Goal: Information Seeking & Learning: Learn about a topic

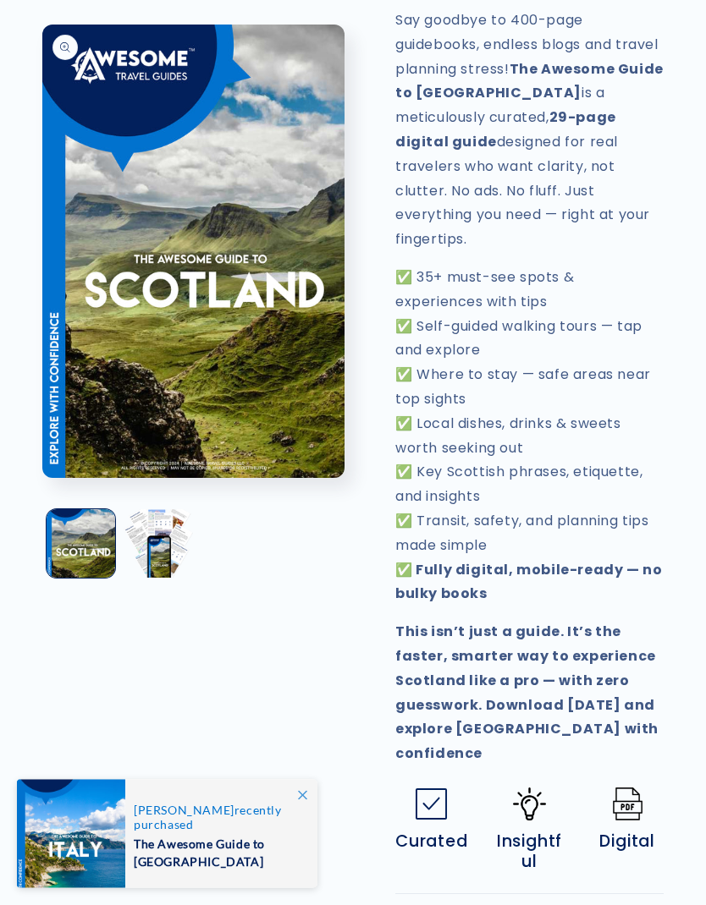
scroll to position [786, 0]
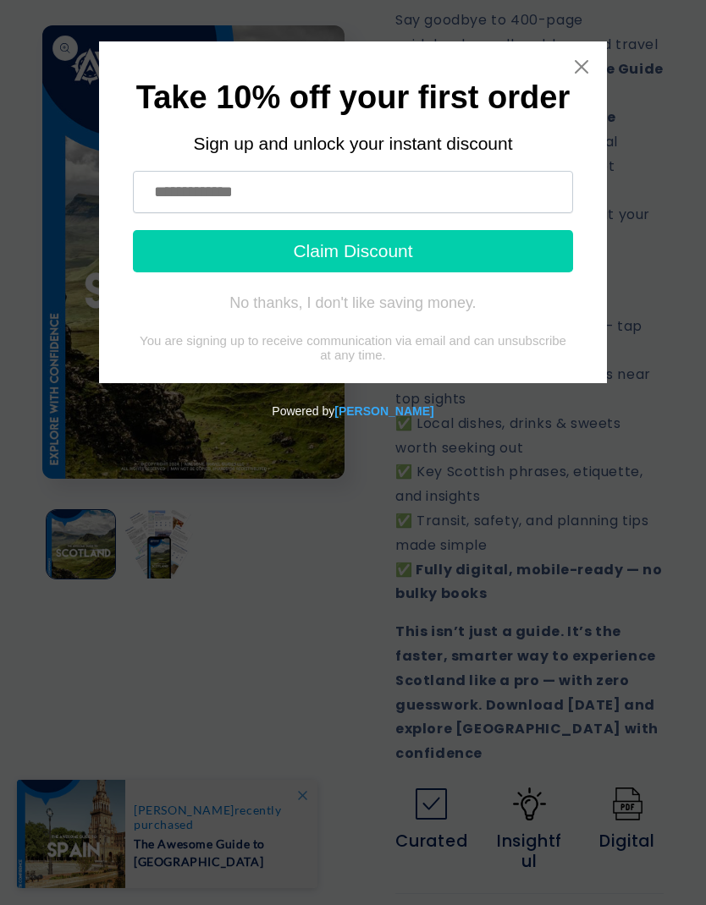
click at [589, 61] on icon "Close widget" at bounding box center [581, 66] width 17 height 17
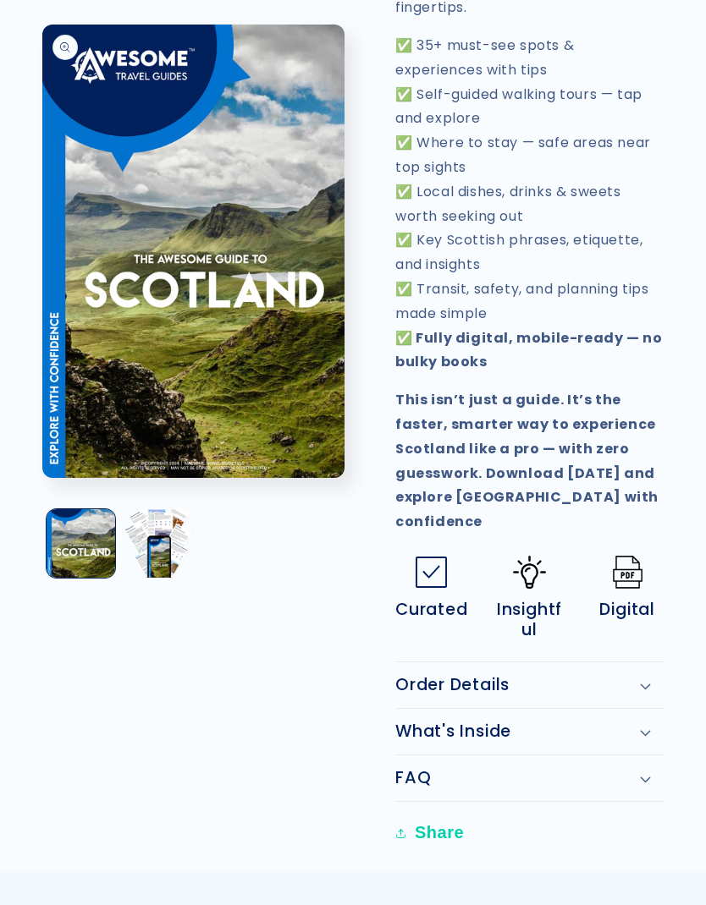
scroll to position [1018, 0]
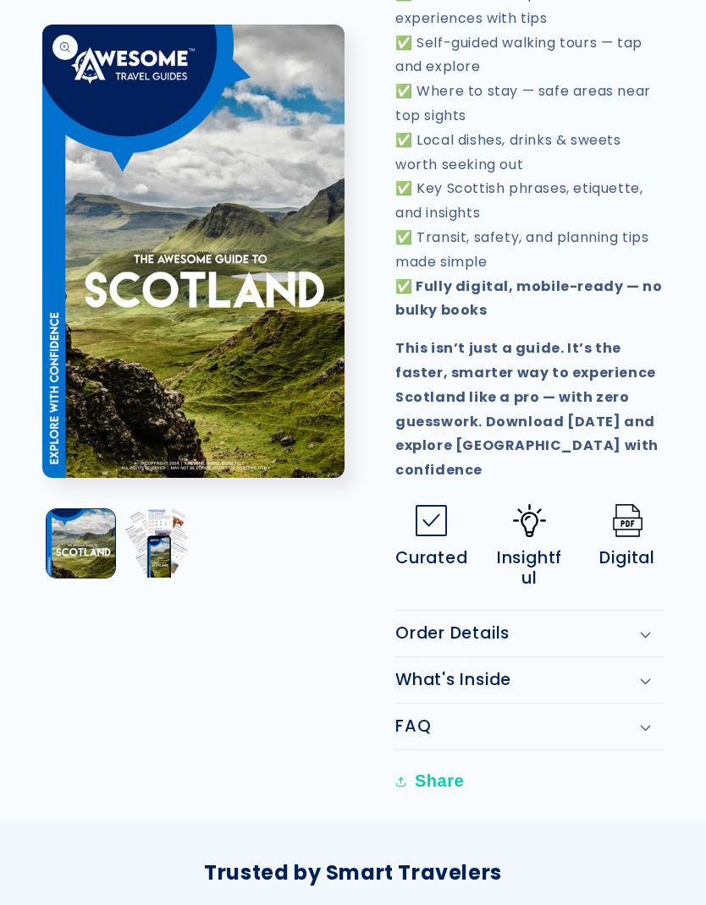
click at [635, 624] on div "Order Details" at bounding box center [529, 634] width 268 height 20
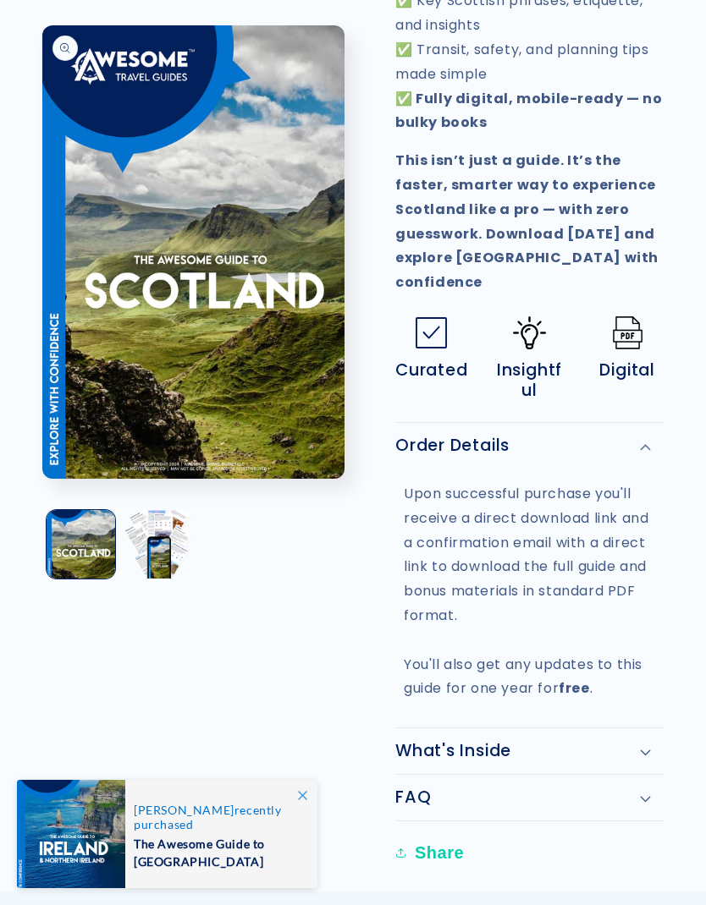
scroll to position [1259, 0]
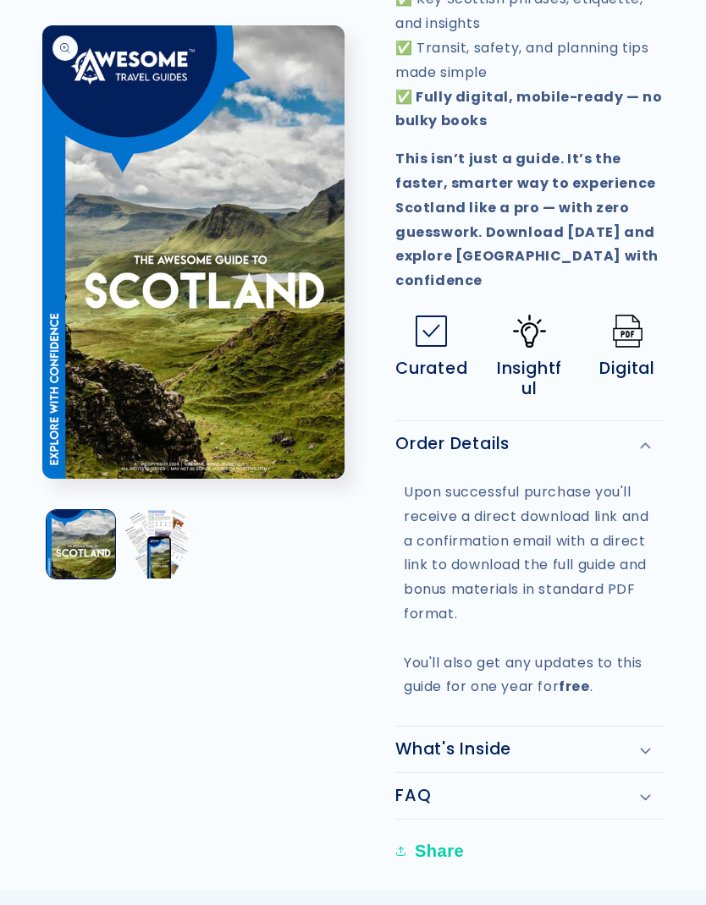
click at [638, 740] on div "What's Inside" at bounding box center [529, 750] width 268 height 20
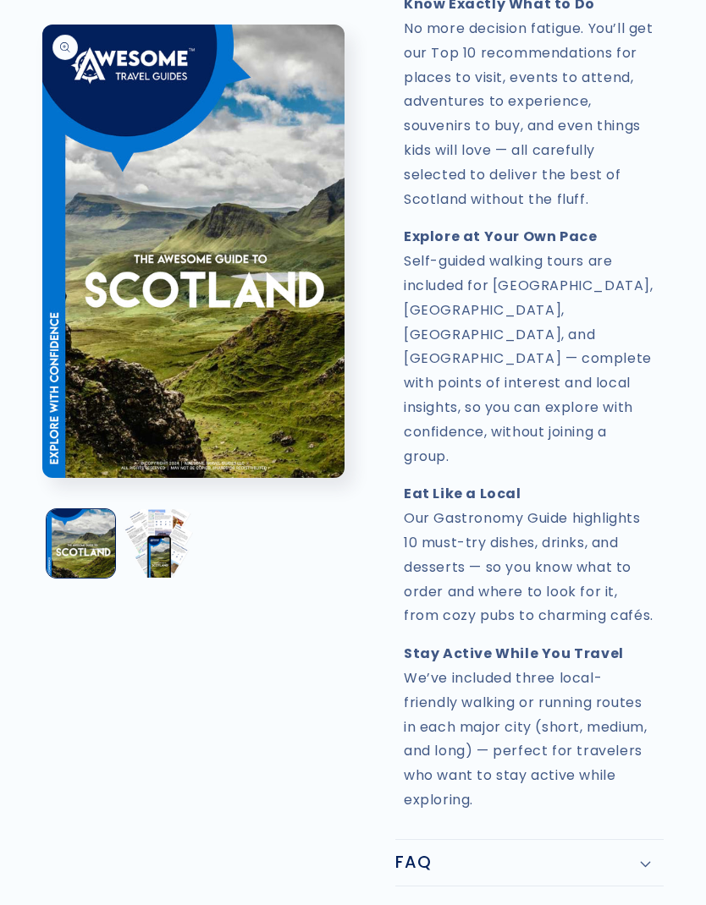
scroll to position [2678, 0]
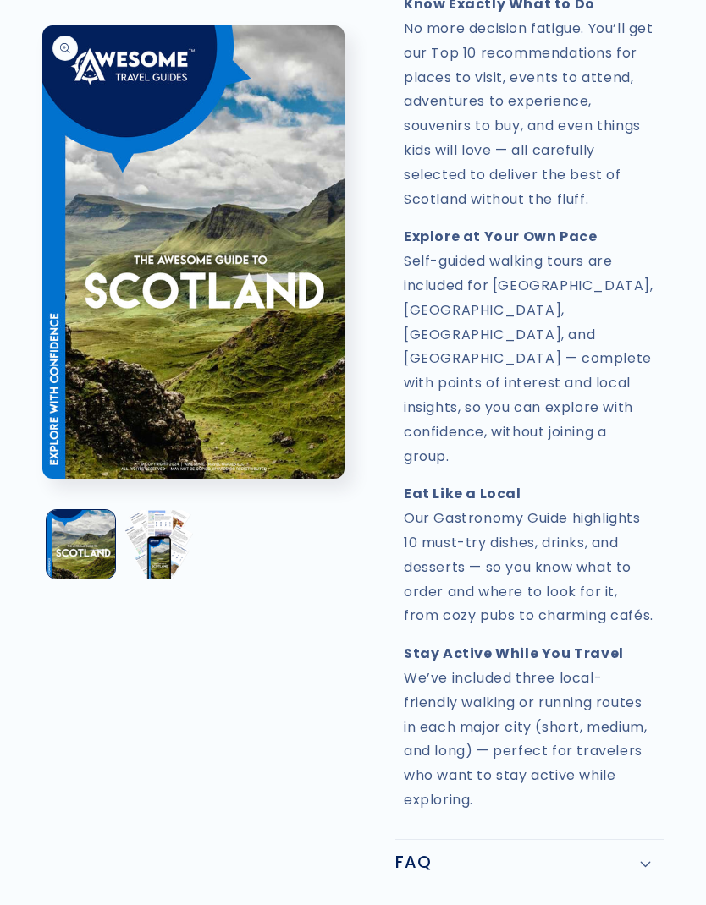
click at [644, 861] on icon at bounding box center [646, 863] width 10 height 5
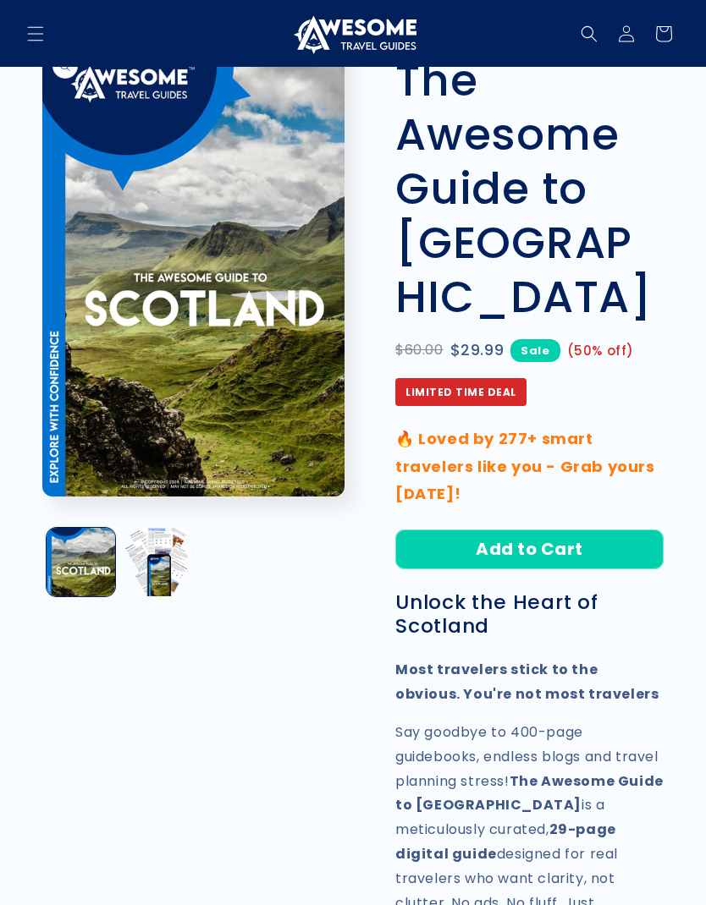
scroll to position [0, 0]
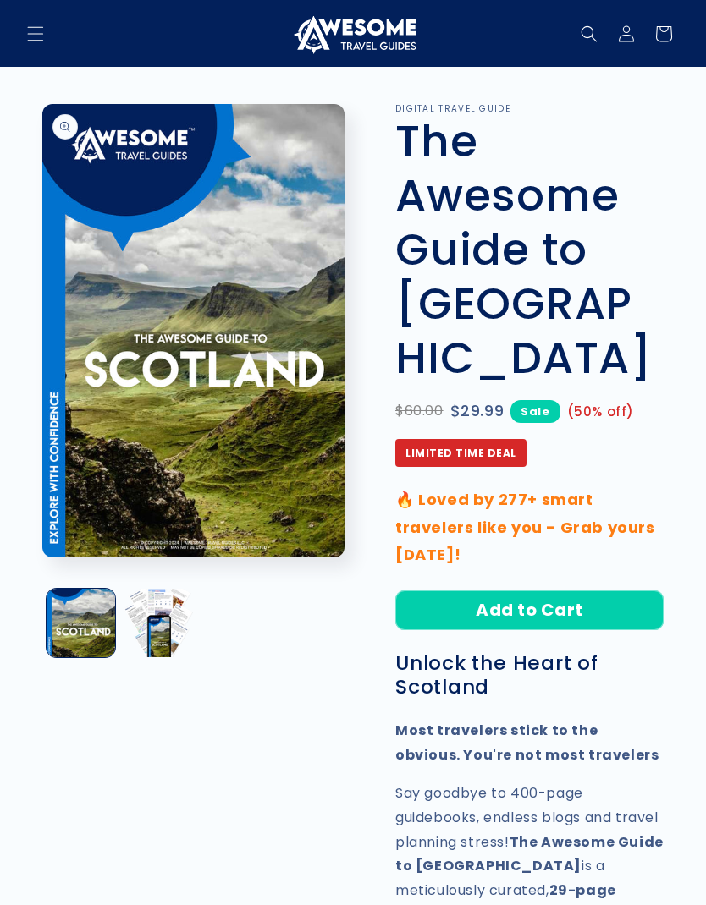
click at [173, 622] on button "Load image 2 in gallery view" at bounding box center [158, 623] width 69 height 69
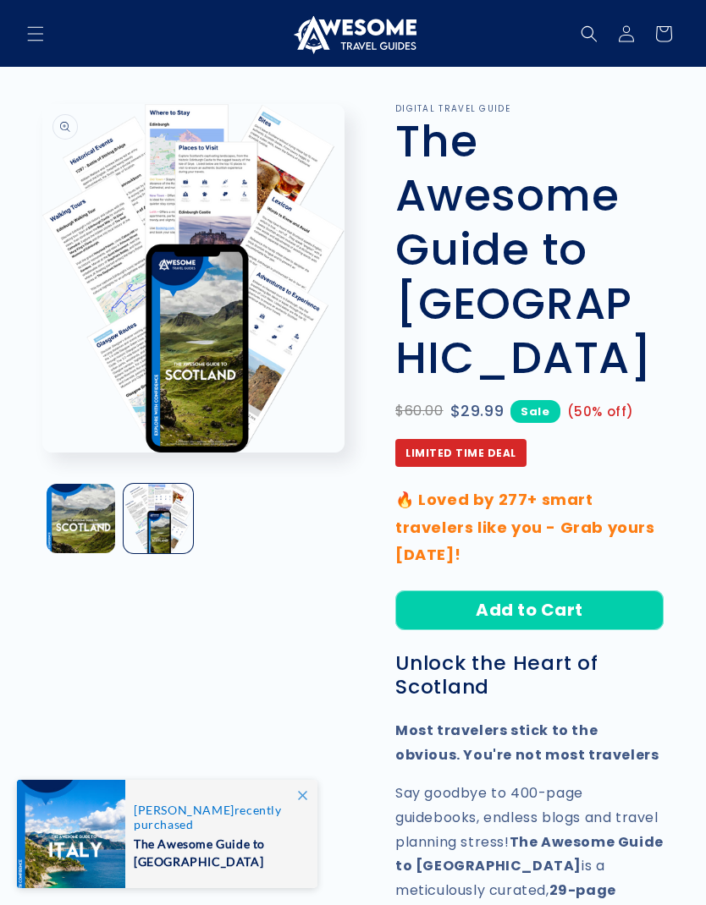
click at [107, 528] on button "Load image 1 in gallery view" at bounding box center [81, 518] width 69 height 69
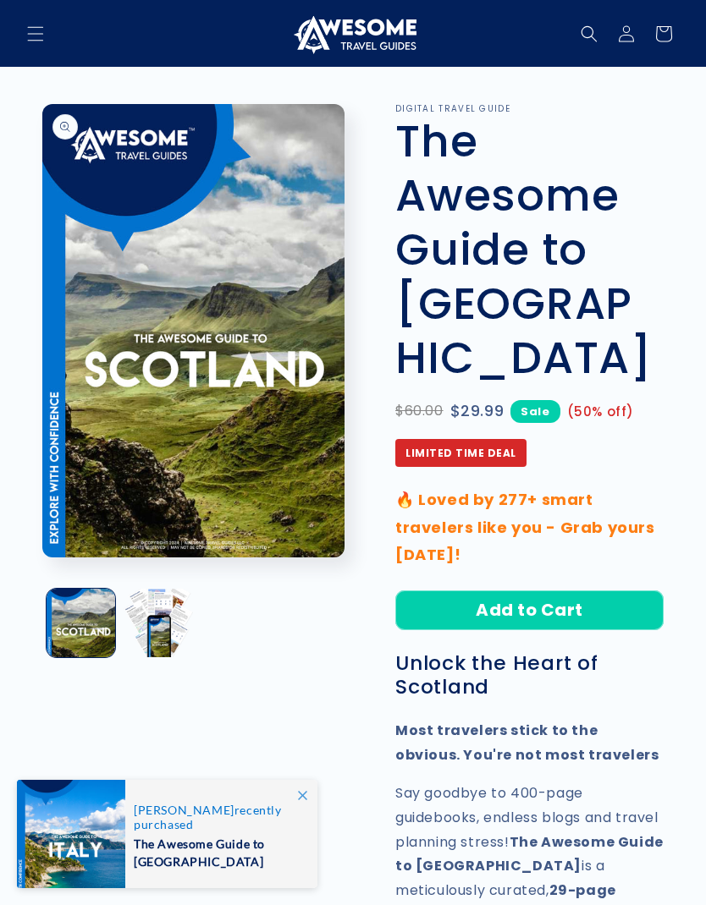
click at [163, 613] on button "Load image 2 in gallery view" at bounding box center [158, 623] width 69 height 69
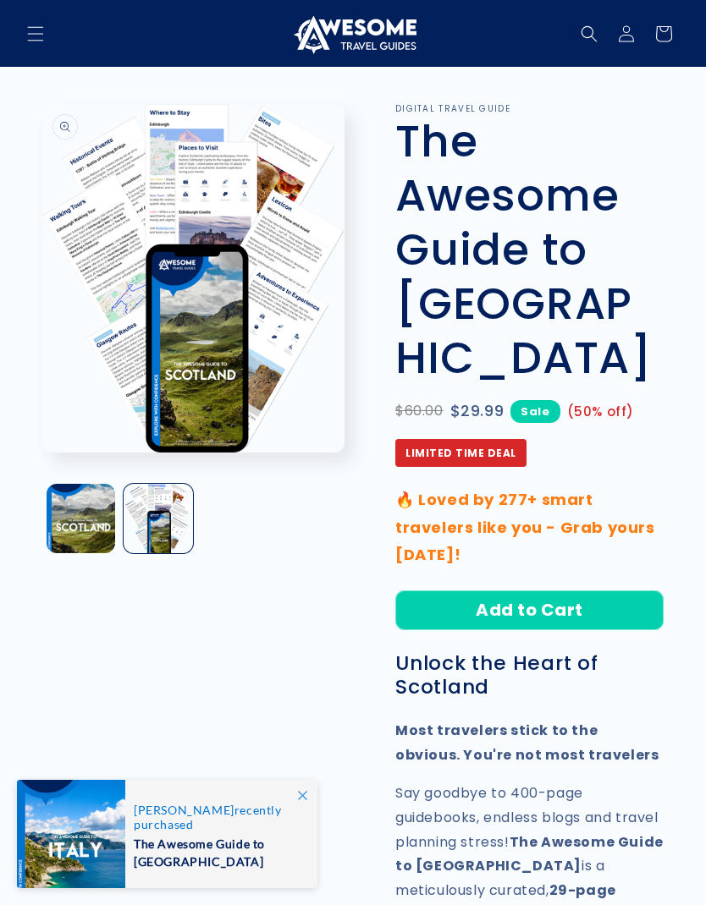
click at [103, 527] on button "Load image 1 in gallery view" at bounding box center [81, 518] width 69 height 69
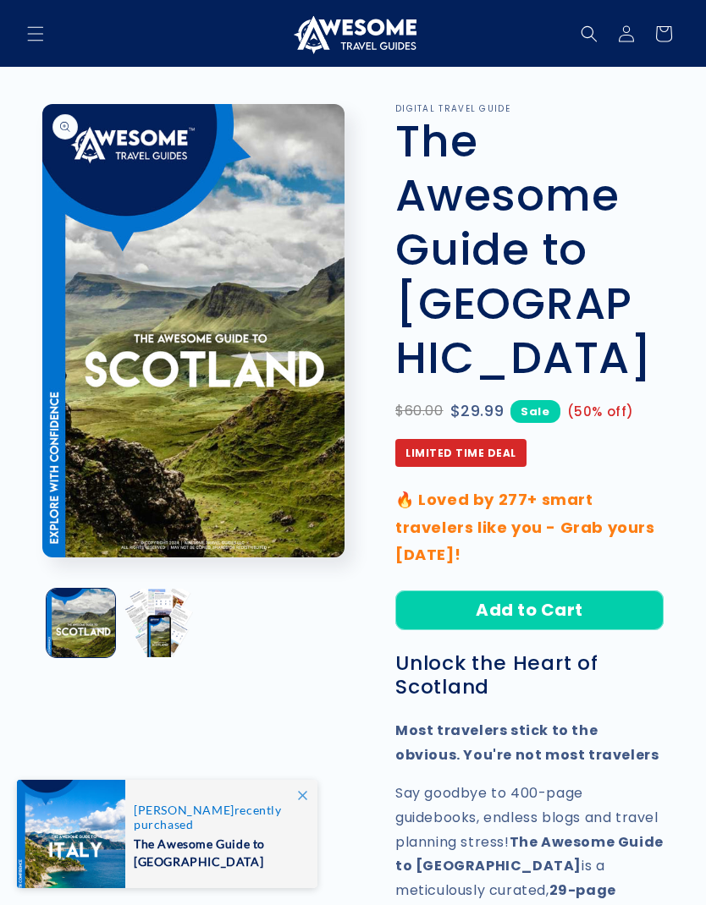
click at [175, 627] on button "Load image 2 in gallery view" at bounding box center [158, 623] width 69 height 69
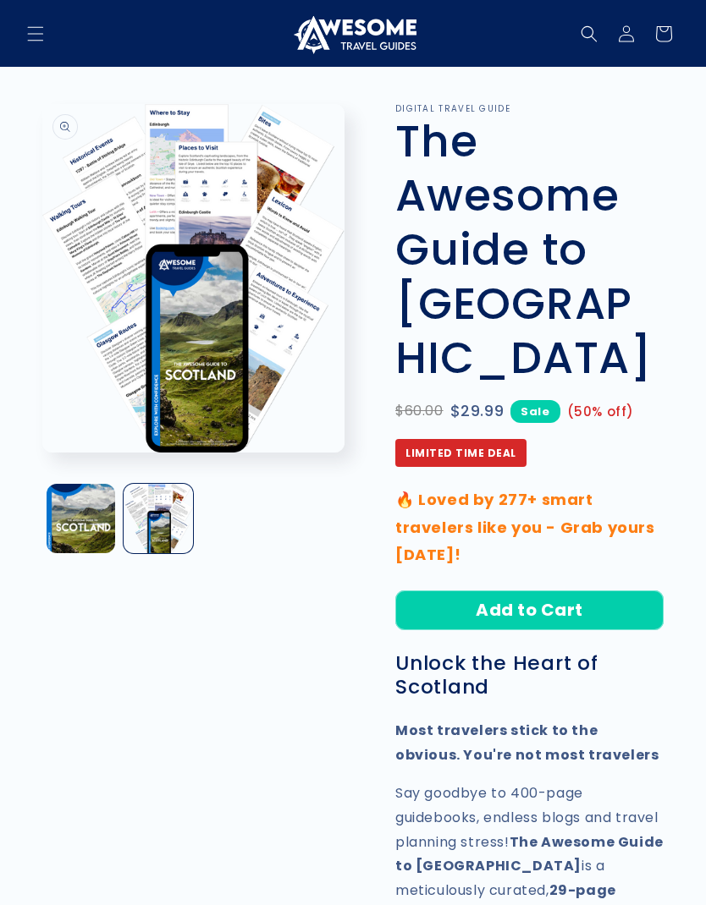
click at [42, 453] on button "Open media 2 in modal" at bounding box center [42, 453] width 0 height 0
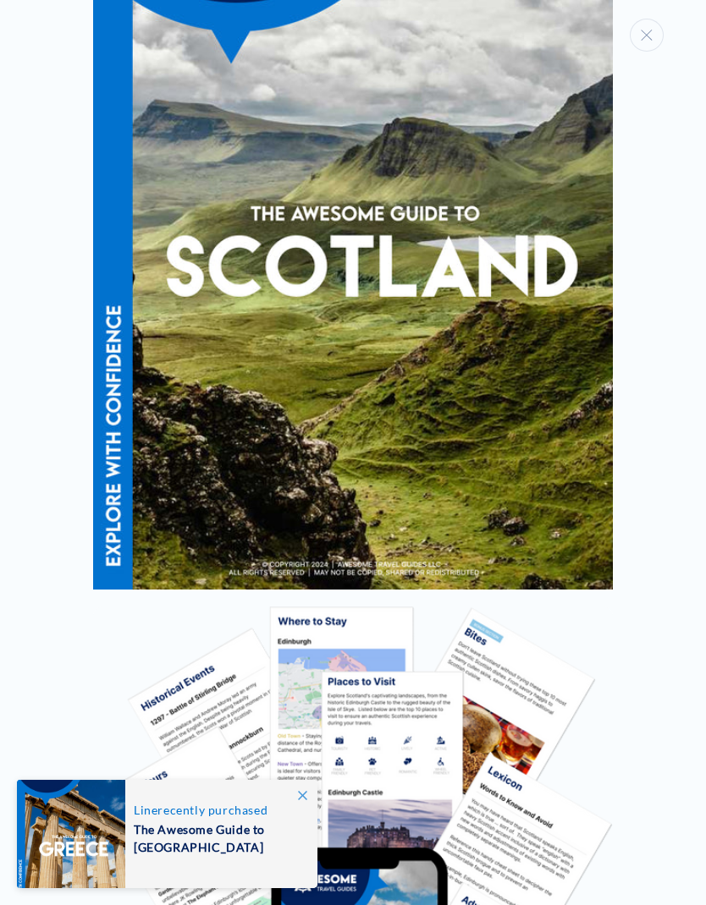
scroll to position [206, 0]
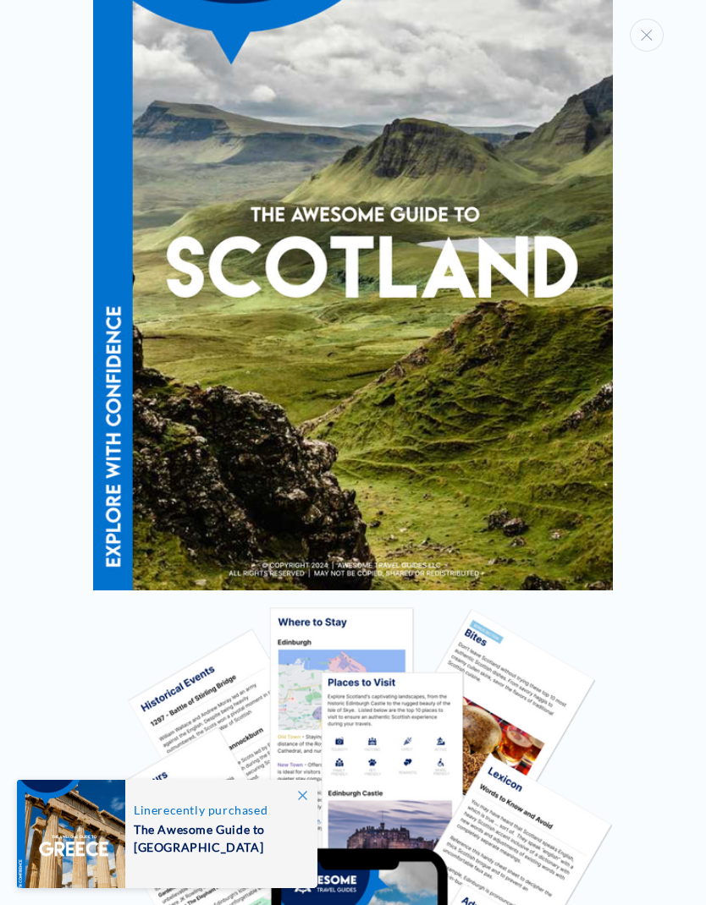
click at [661, 37] on button "Close" at bounding box center [647, 35] width 34 height 33
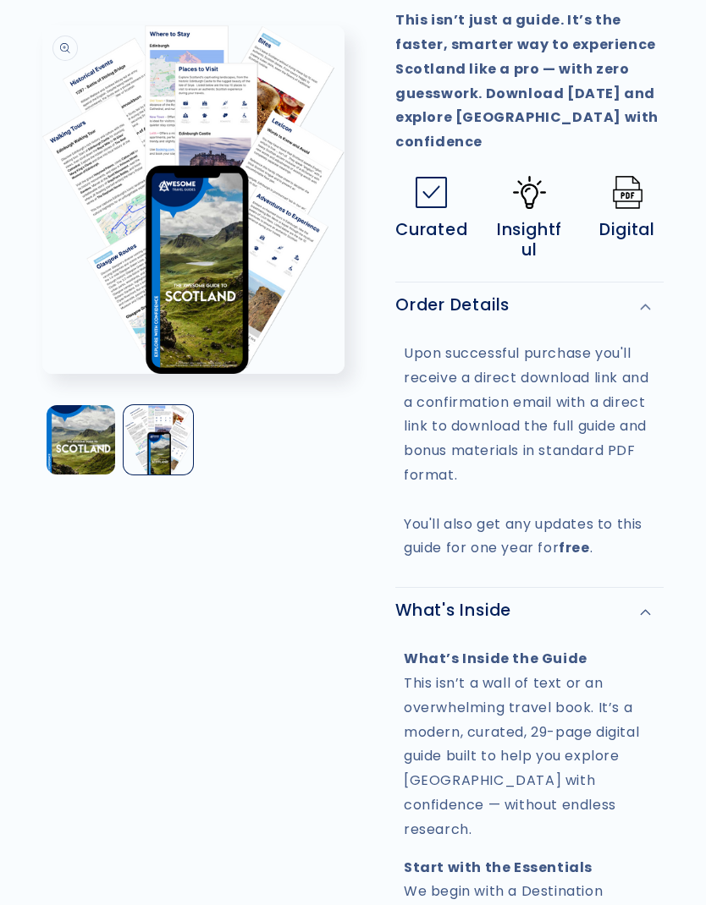
scroll to position [1404, 0]
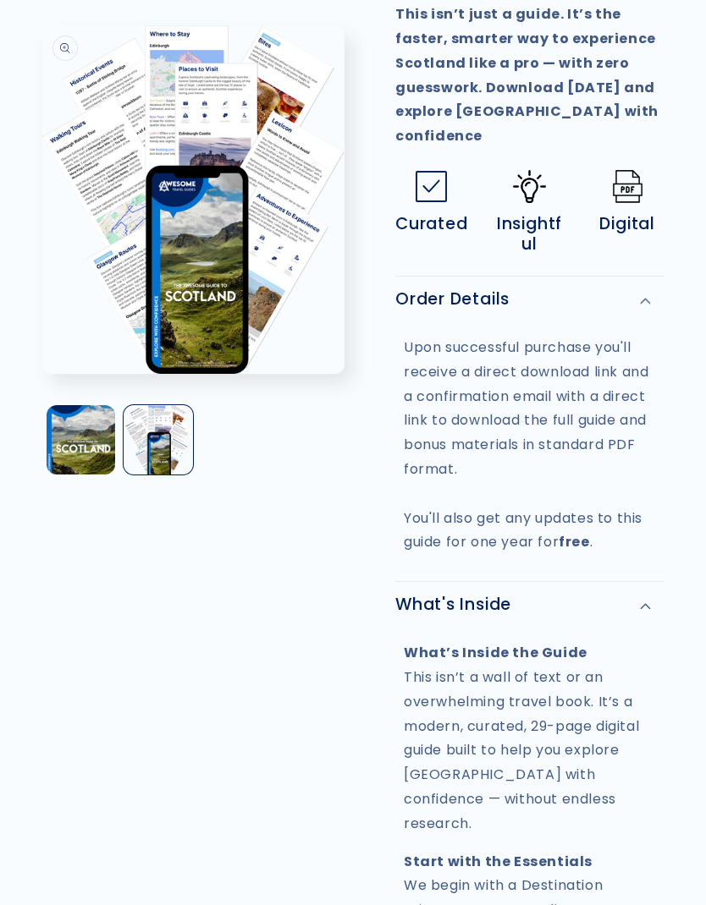
click at [655, 289] on div "Order Details" at bounding box center [529, 299] width 268 height 20
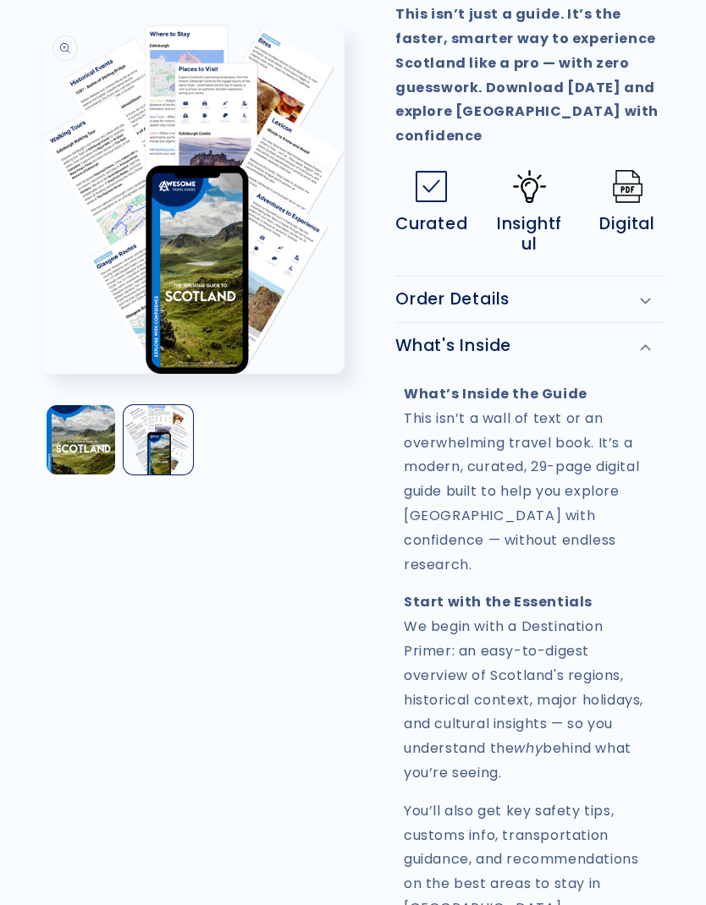
click at [635, 323] on summary "What's Inside" at bounding box center [529, 346] width 268 height 46
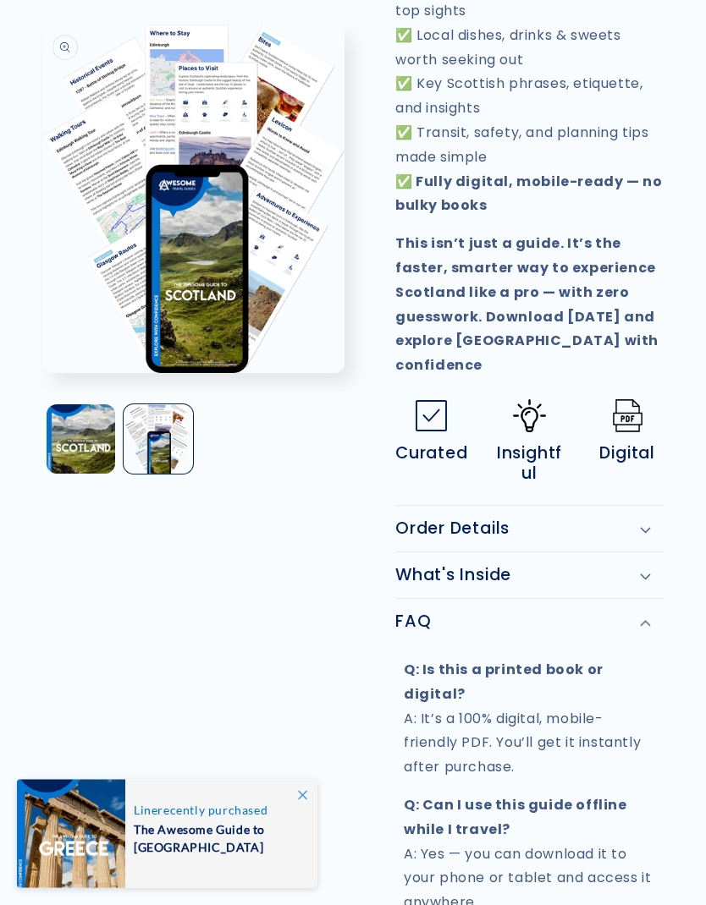
scroll to position [1164, 0]
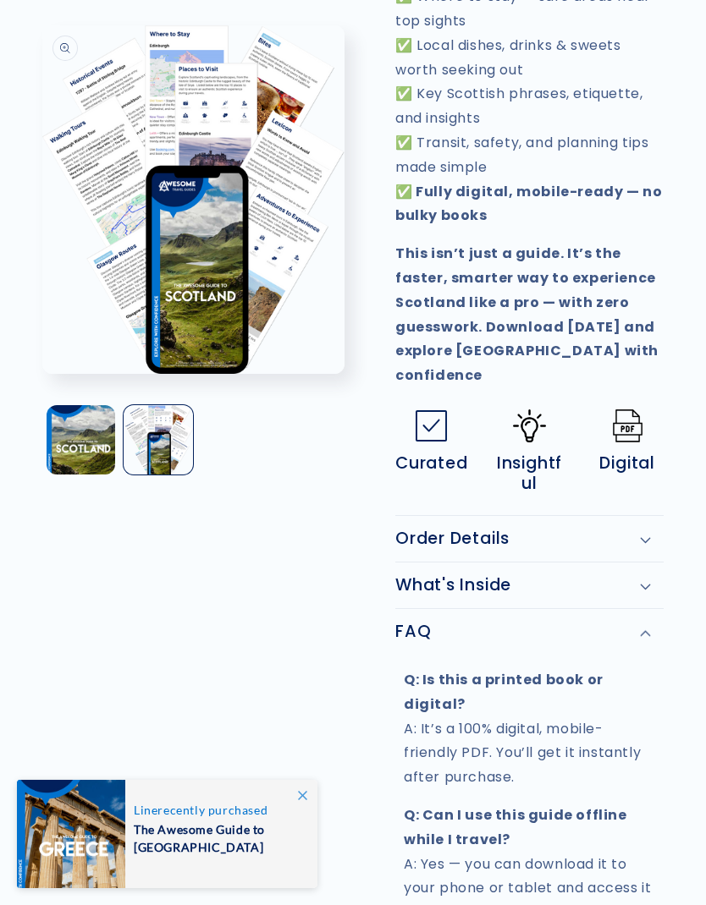
click at [640, 622] on div "FAQ" at bounding box center [529, 632] width 268 height 20
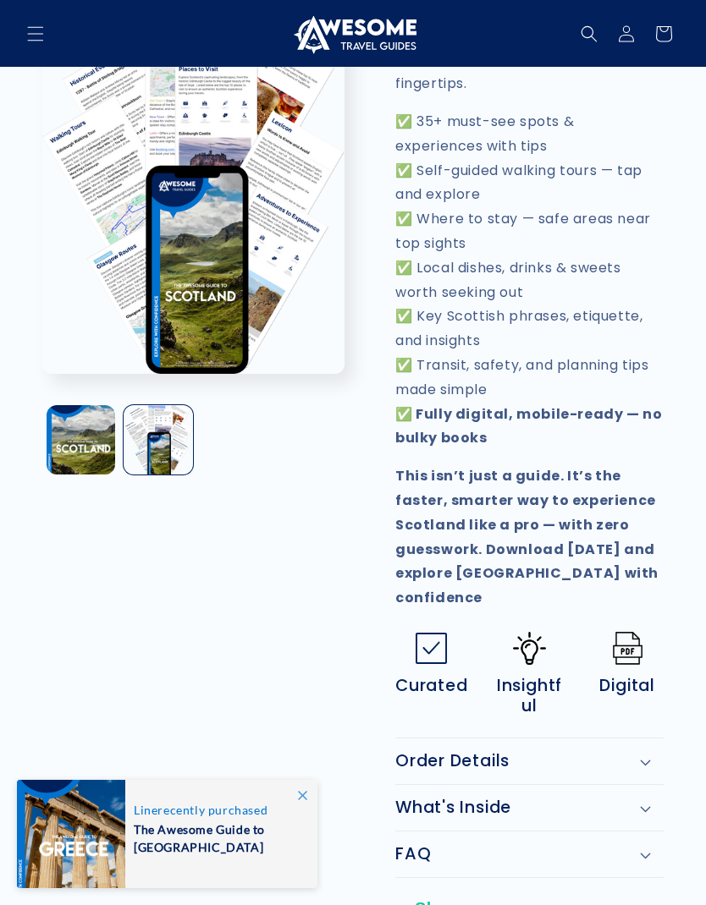
scroll to position [939, 0]
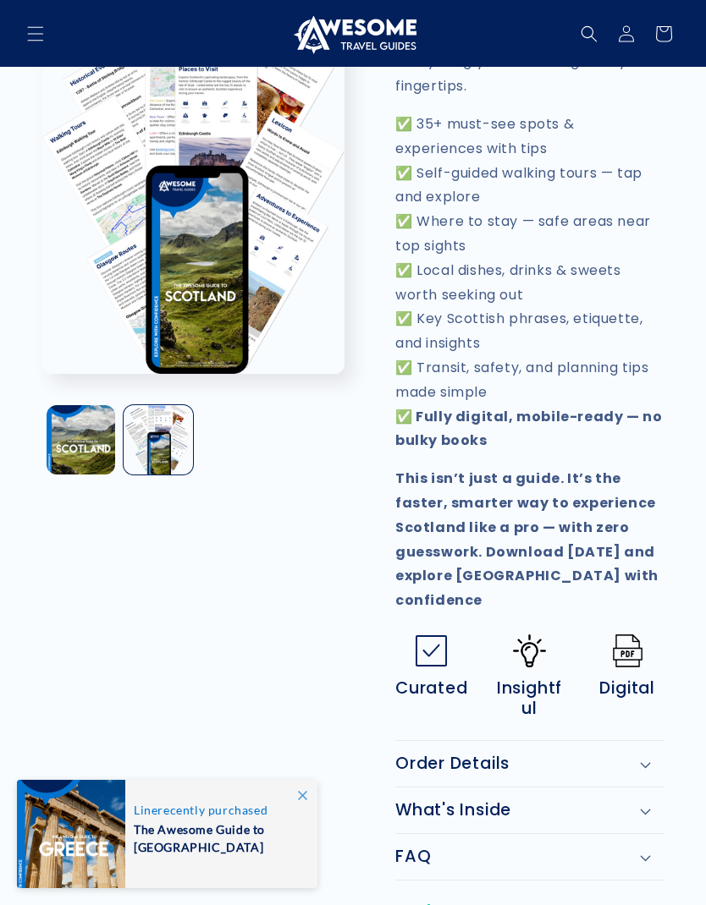
click at [546, 679] on span "Insightful" at bounding box center [529, 699] width 73 height 41
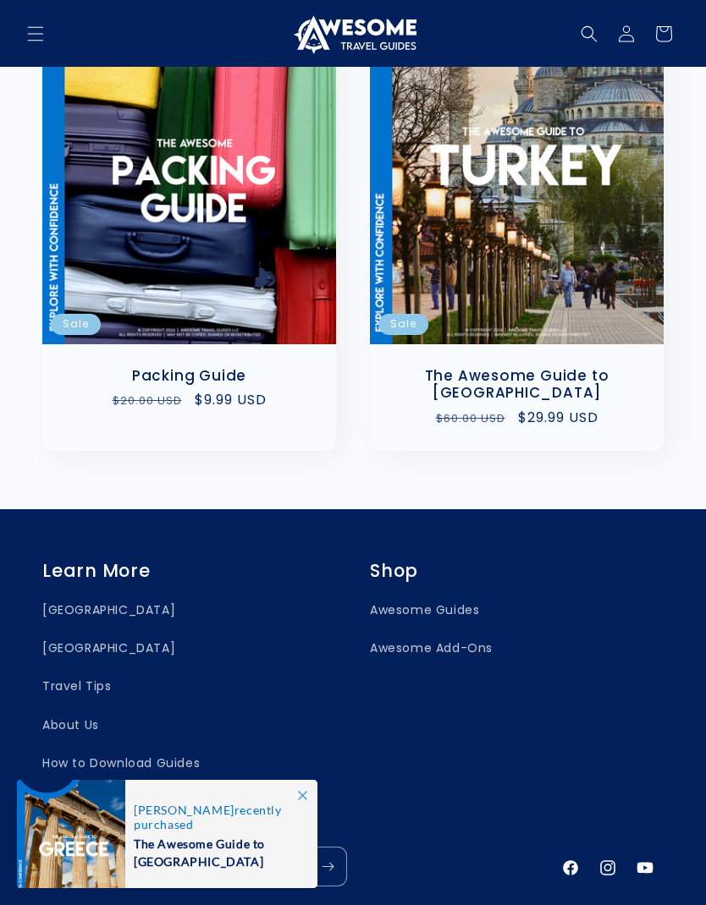
scroll to position [3122, 0]
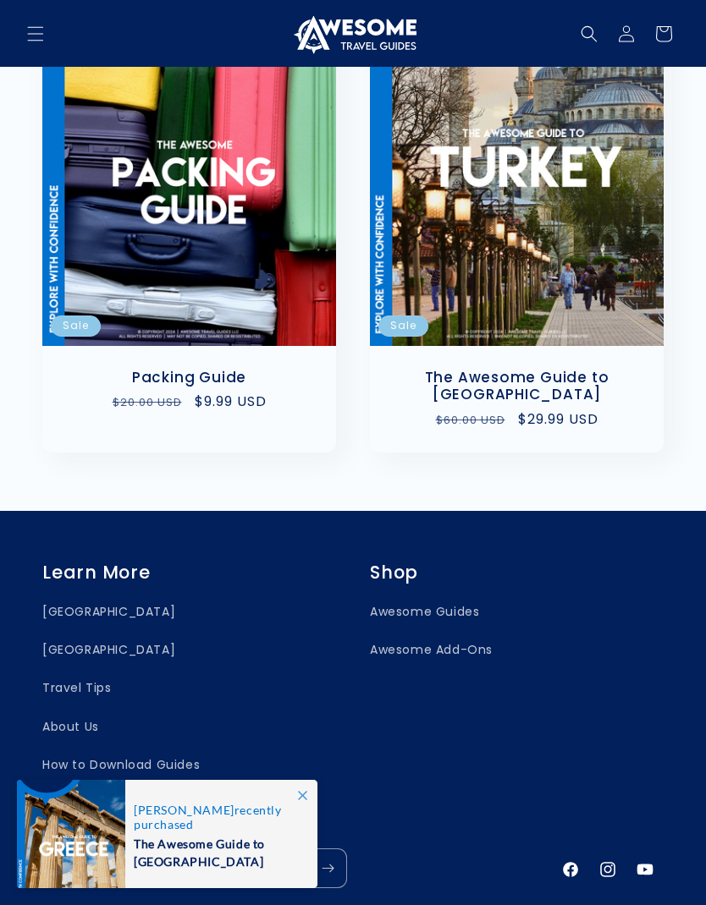
click at [99, 669] on link "Travel Tips" at bounding box center [76, 688] width 69 height 38
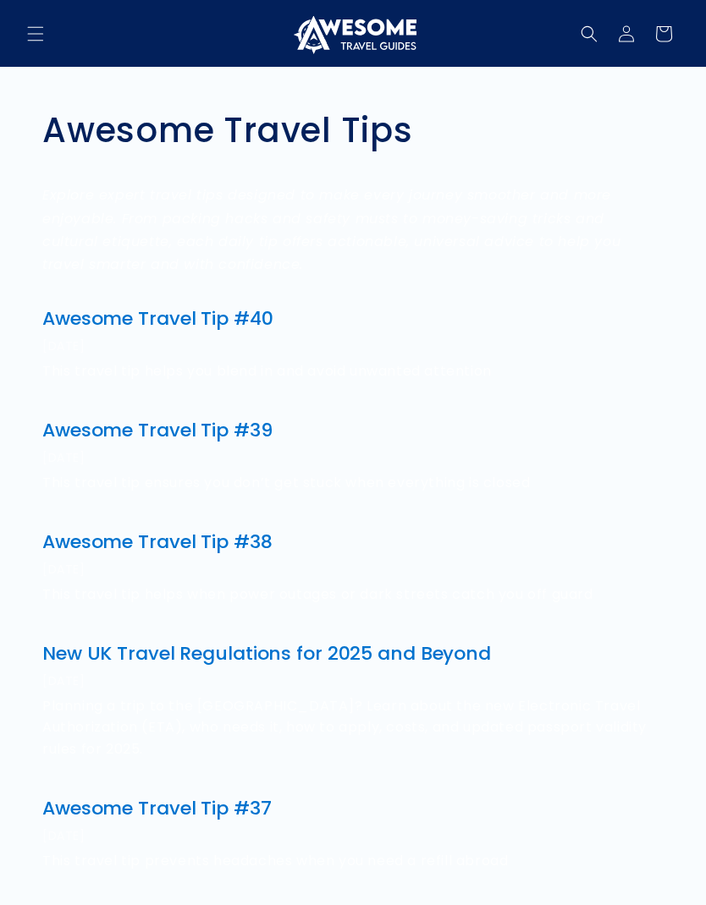
click at [247, 320] on link "Awesome Travel Tip #40" at bounding box center [157, 318] width 231 height 26
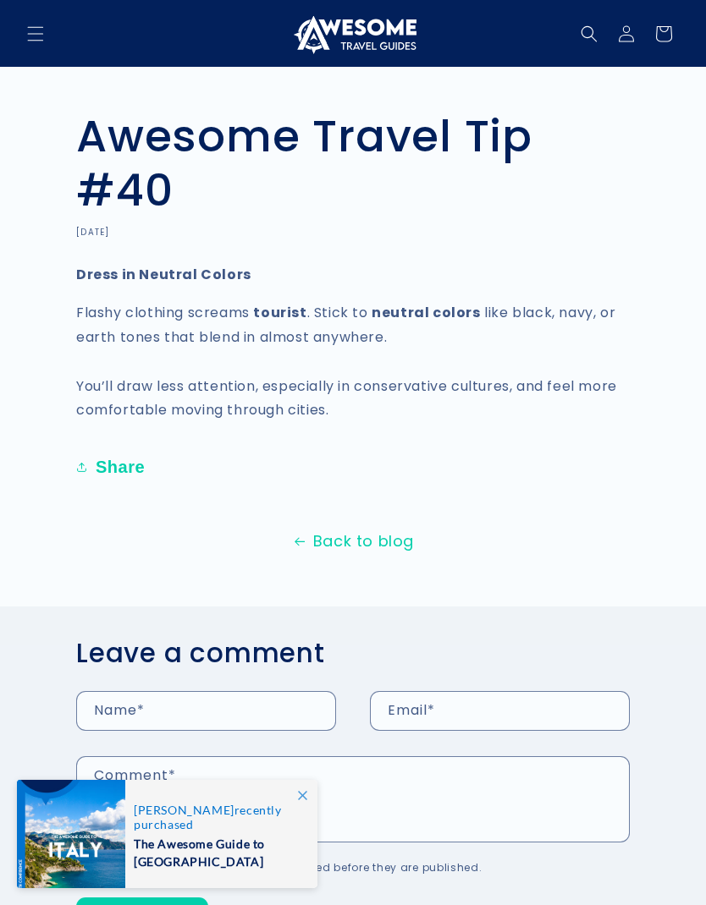
click at [385, 536] on link "Back to blog" at bounding box center [353, 541] width 706 height 27
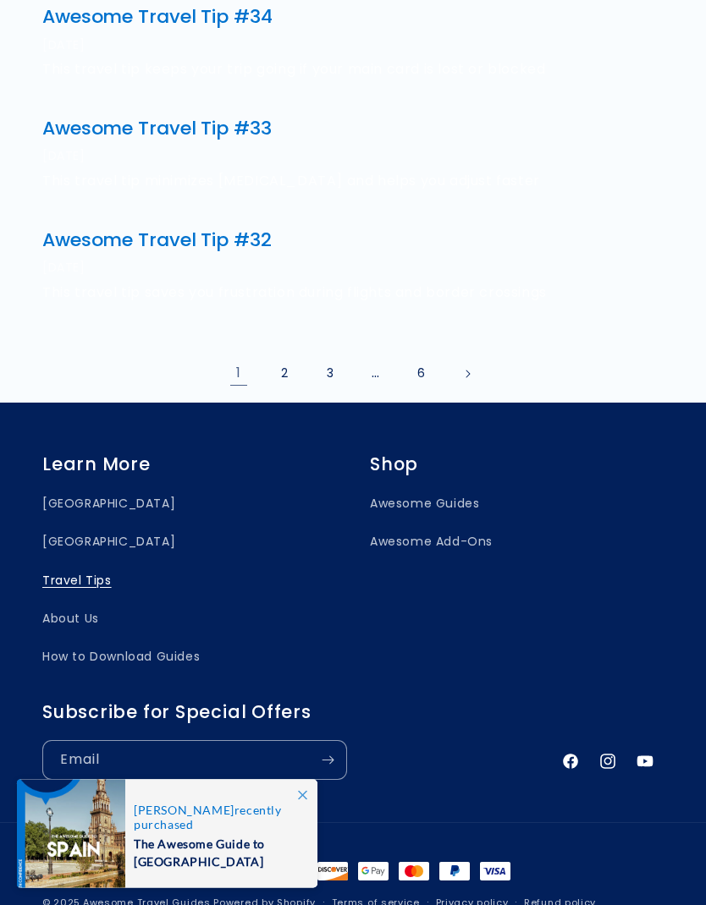
scroll to position [1126, 0]
click at [84, 493] on link "[GEOGRAPHIC_DATA]" at bounding box center [108, 508] width 133 height 30
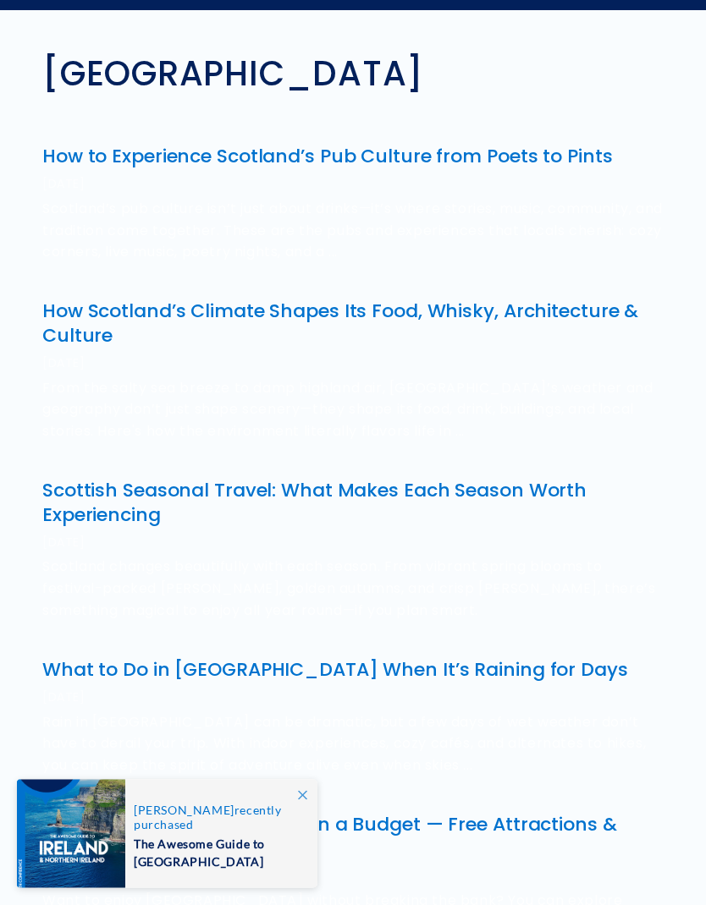
scroll to position [57, 0]
click at [514, 496] on link "Scottish Seasonal Travel: What Makes Each Season Worth Experiencing" at bounding box center [314, 502] width 544 height 51
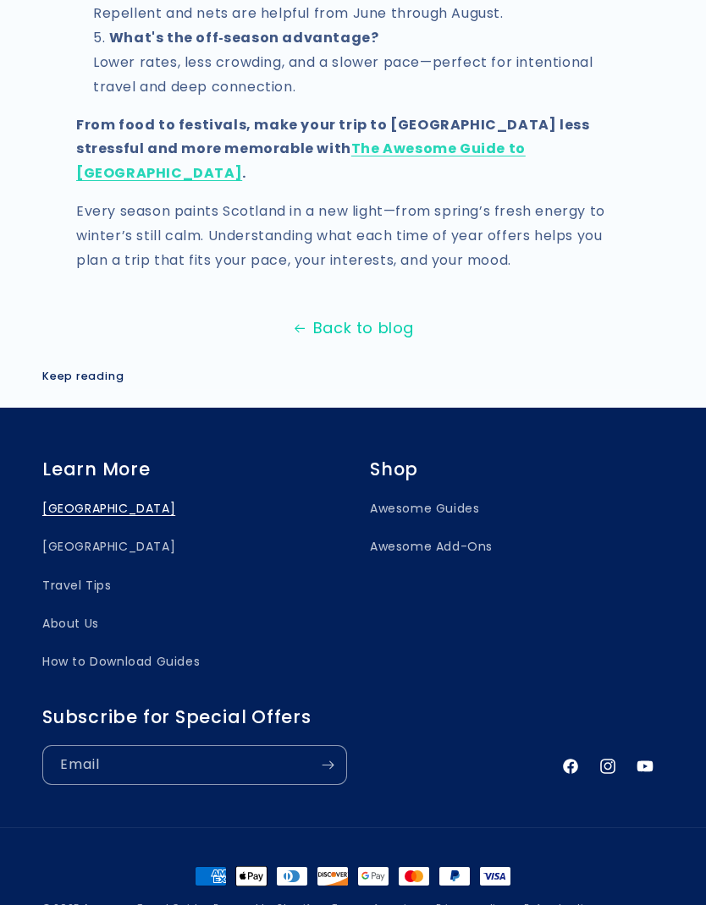
scroll to position [2280, 0]
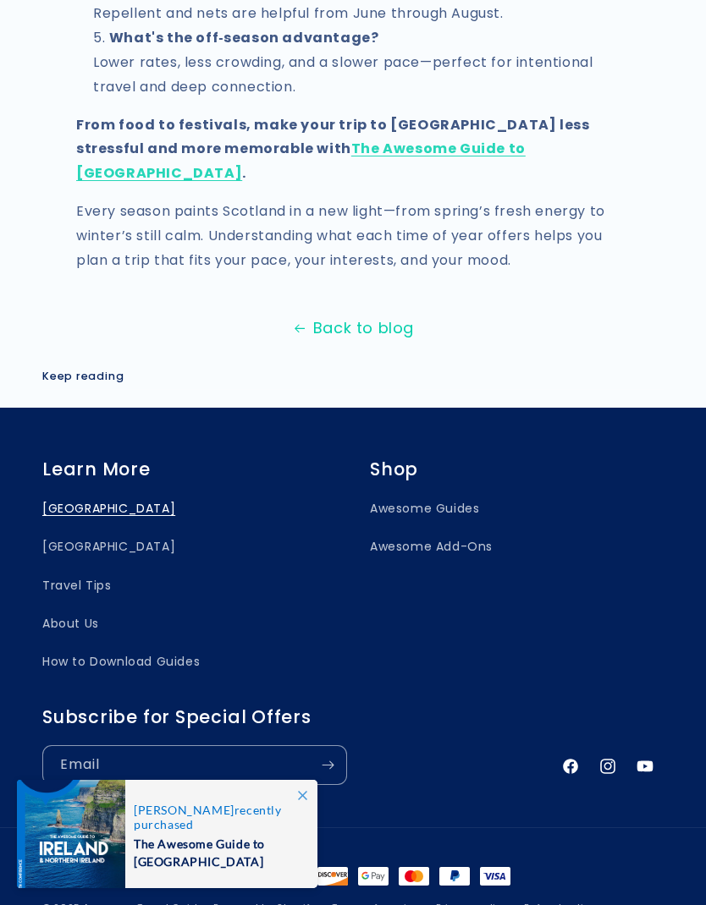
click at [159, 643] on link "How to Download Guides" at bounding box center [120, 662] width 157 height 38
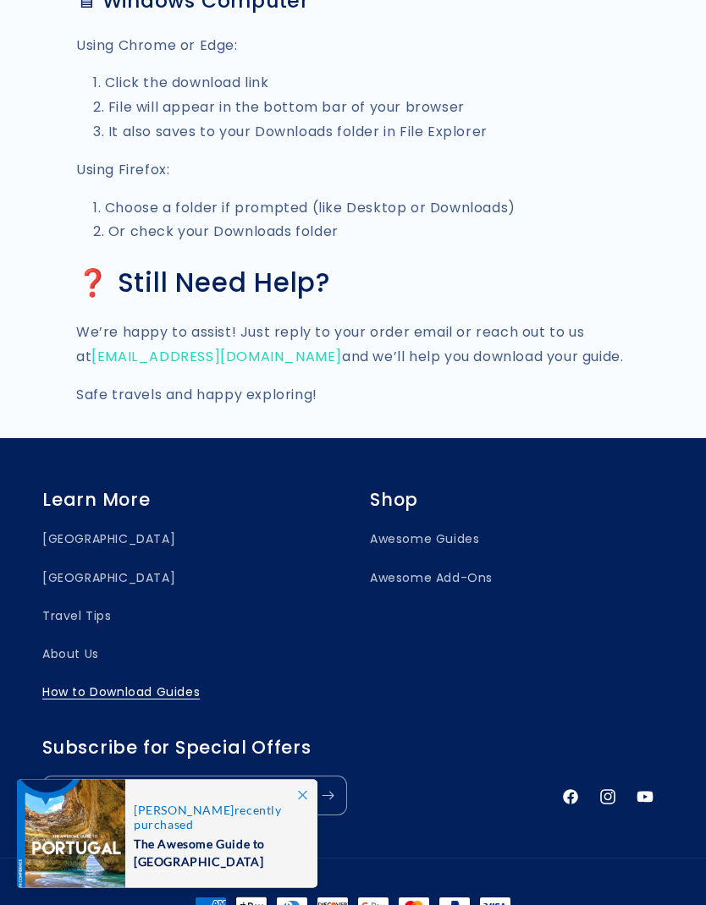
scroll to position [2009, 0]
click at [89, 635] on link "About Us" at bounding box center [70, 654] width 57 height 38
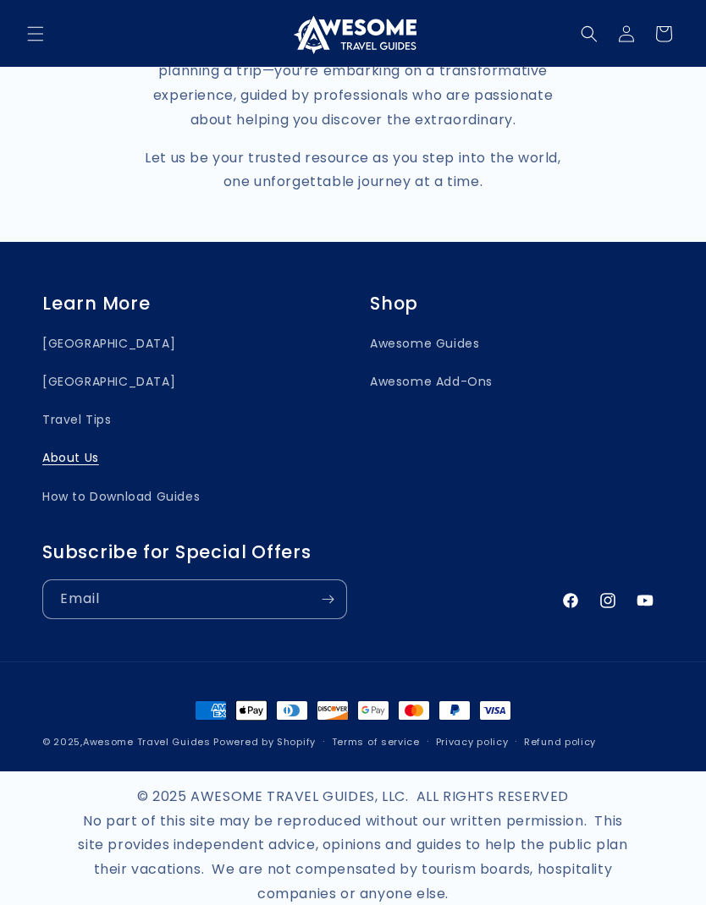
scroll to position [937, 0]
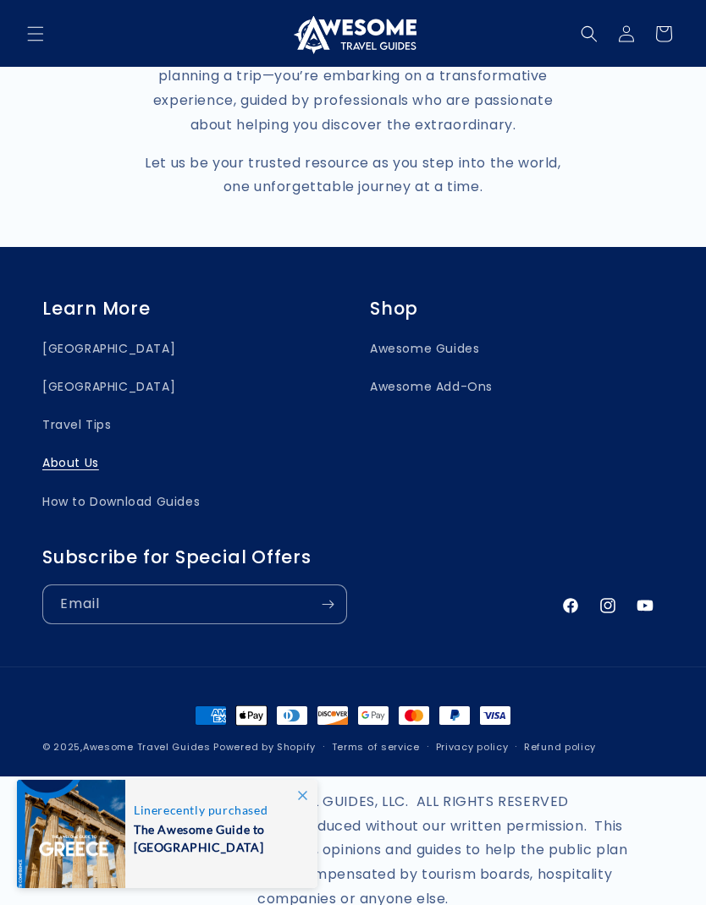
click at [646, 624] on link "YouTube" at bounding box center [644, 605] width 37 height 37
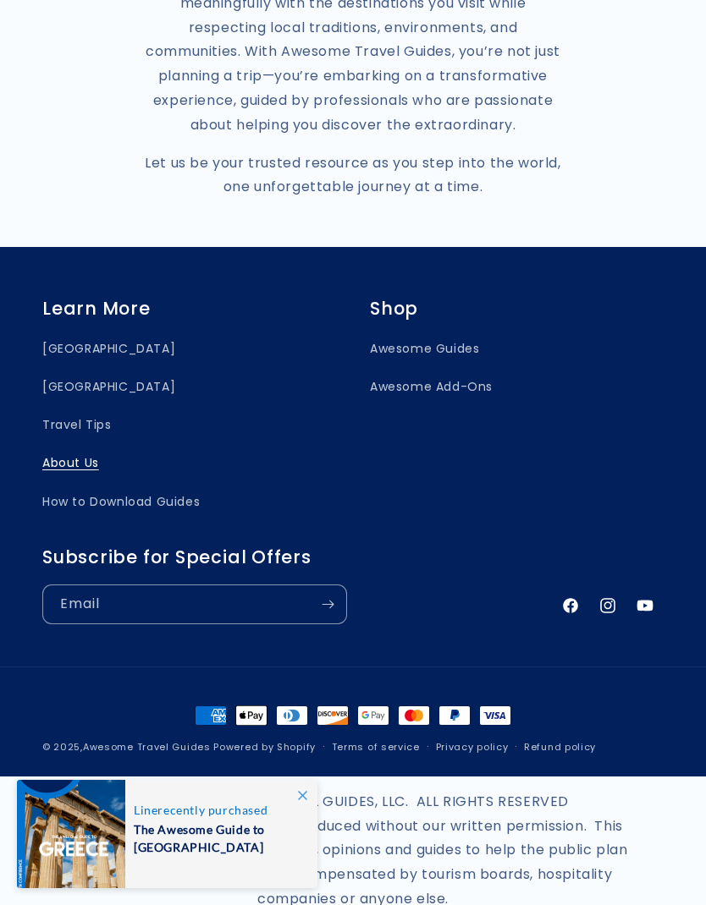
scroll to position [1004, 0]
